Goal: Transaction & Acquisition: Purchase product/service

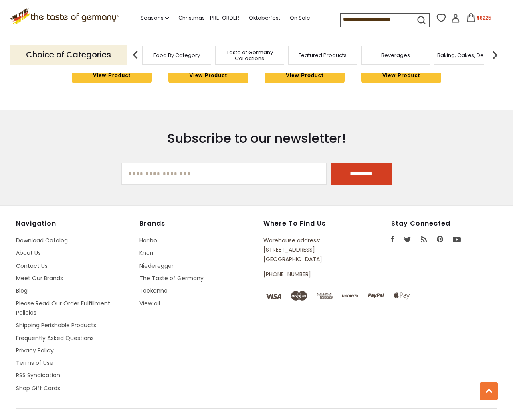
scroll to position [1788, 0]
type input "**********"
select select "*********"
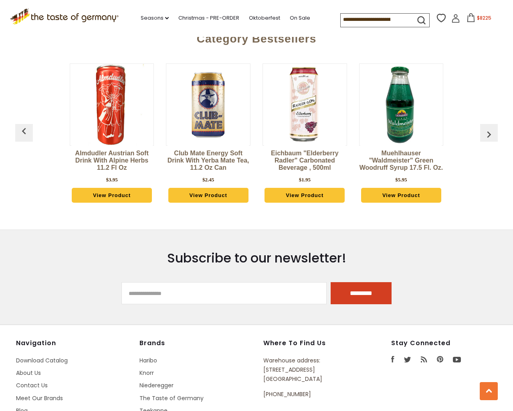
scroll to position [2509, 0]
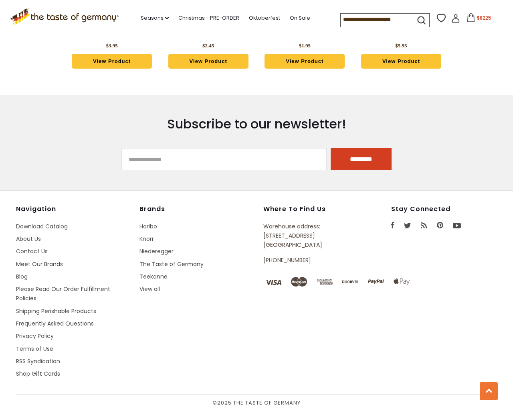
type input "***"
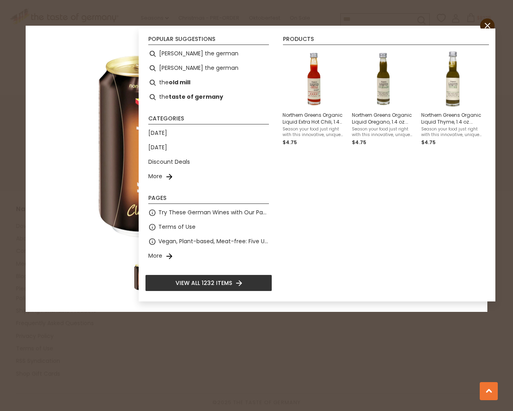
scroll to position [2374, 0]
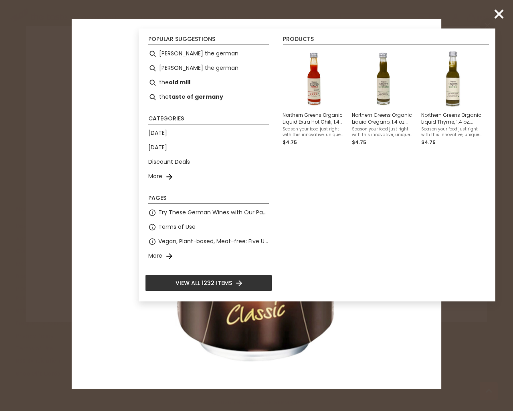
click at [280, 182] on input "*" at bounding box center [296, 193] width 33 height 22
type input "*"
click at [280, 238] on input "*" at bounding box center [296, 249] width 33 height 22
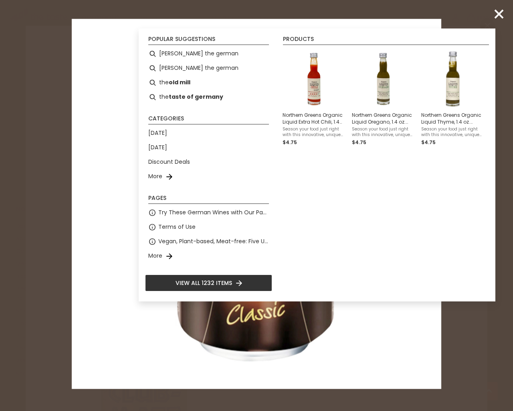
type input "*"
click at [280, 182] on input "*" at bounding box center [296, 193] width 33 height 22
type input "*"
click at [280, 182] on input "*" at bounding box center [296, 193] width 33 height 22
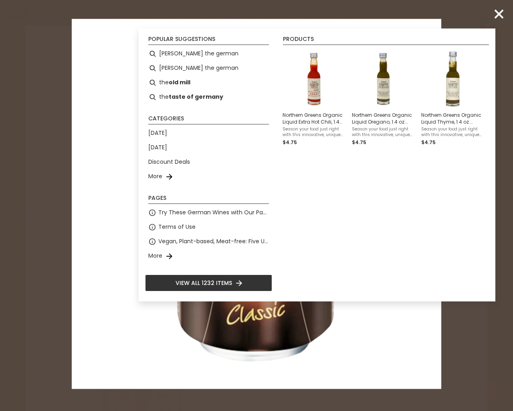
click at [280, 182] on input "*" at bounding box center [296, 193] width 33 height 22
type input "*"
click at [280, 200] on input "*" at bounding box center [296, 211] width 33 height 22
type input "*"
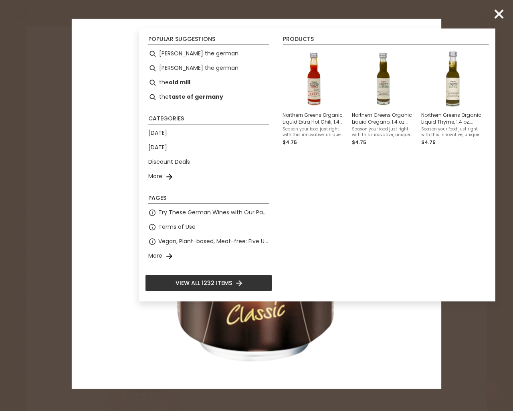
click at [280, 219] on input "*" at bounding box center [296, 230] width 33 height 22
type input "*"
click at [280, 219] on input "*" at bounding box center [296, 230] width 33 height 22
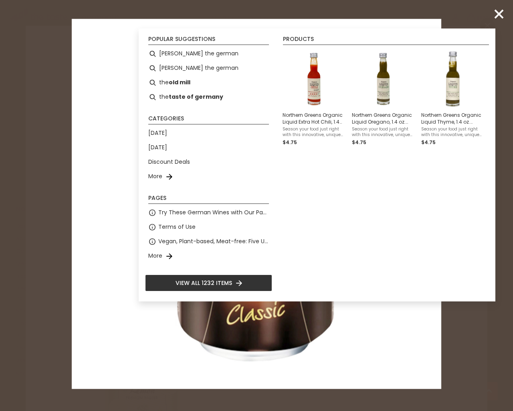
type input "*"
click at [280, 200] on input "*" at bounding box center [296, 211] width 33 height 22
type input "*"
click at [280, 182] on input "*" at bounding box center [296, 193] width 33 height 22
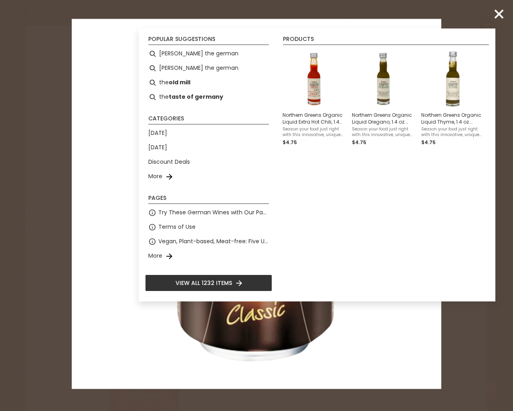
click at [280, 182] on input "*" at bounding box center [296, 193] width 33 height 22
type input "*"
